Goal: Information Seeking & Learning: Check status

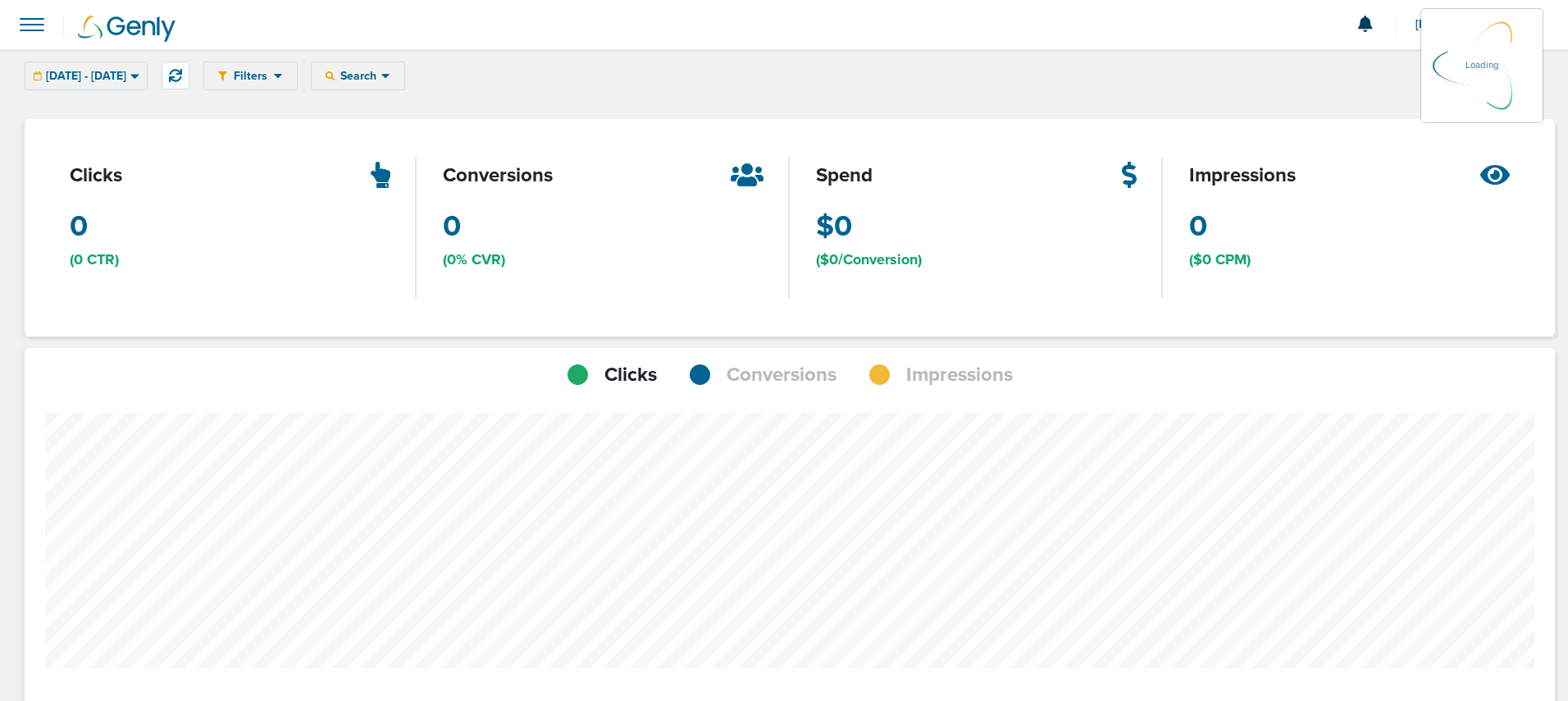
scroll to position [1158, 1519]
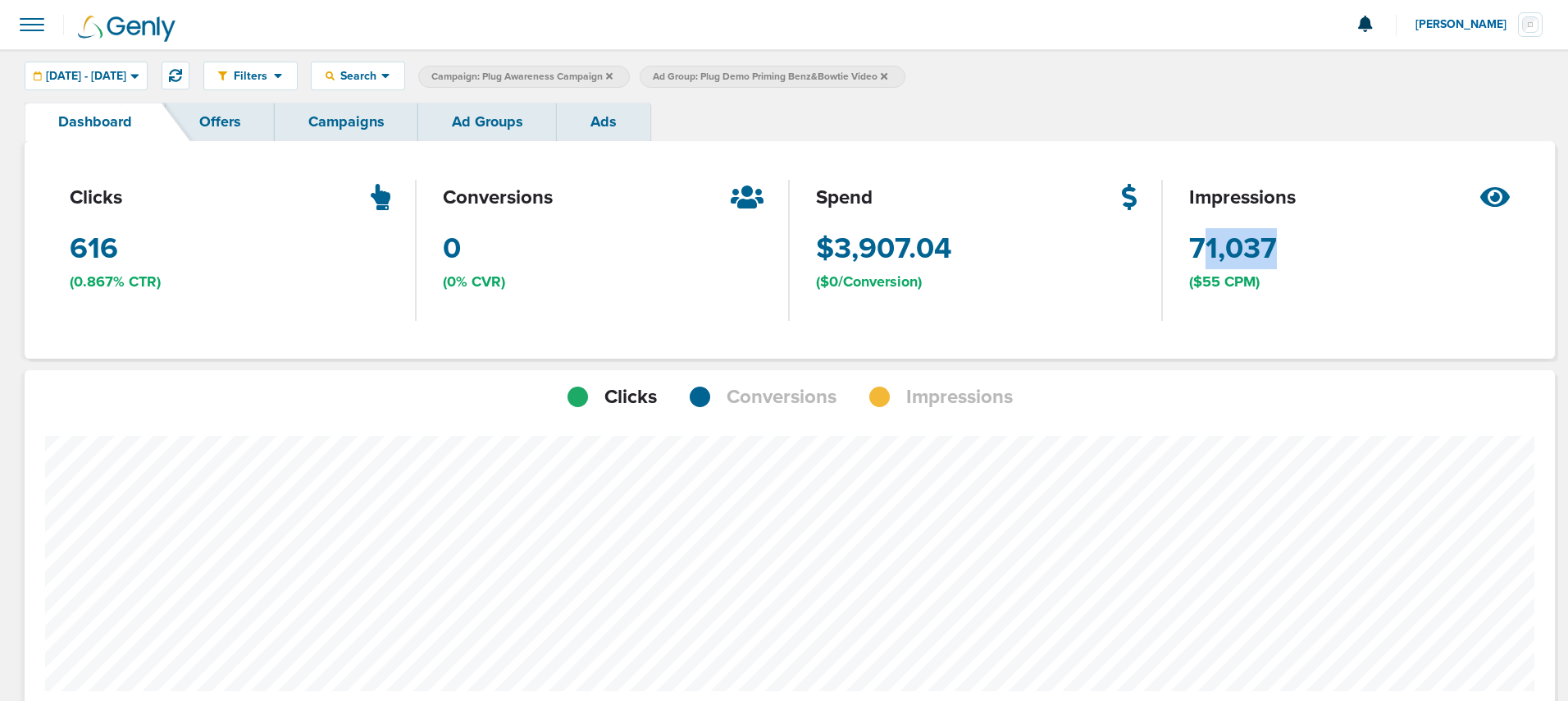
drag, startPoint x: 1205, startPoint y: 238, endPoint x: 1296, endPoint y: 242, distance: 91.1
click at [1296, 242] on div "impressions 71,037 ($55 CPM)" at bounding box center [1349, 250] width 373 height 218
